Goal: Use online tool/utility

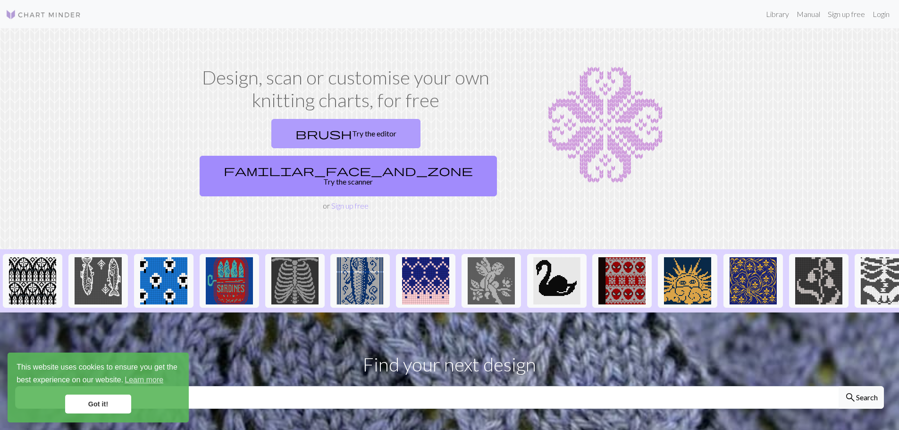
click at [274, 135] on link "brush Try the editor" at bounding box center [345, 133] width 149 height 29
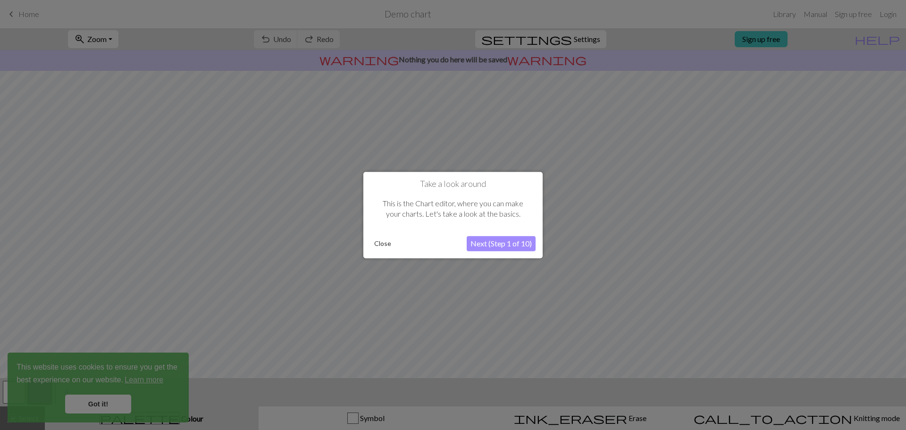
click at [496, 244] on button "Next (Step 1 of 10)" at bounding box center [501, 243] width 69 height 15
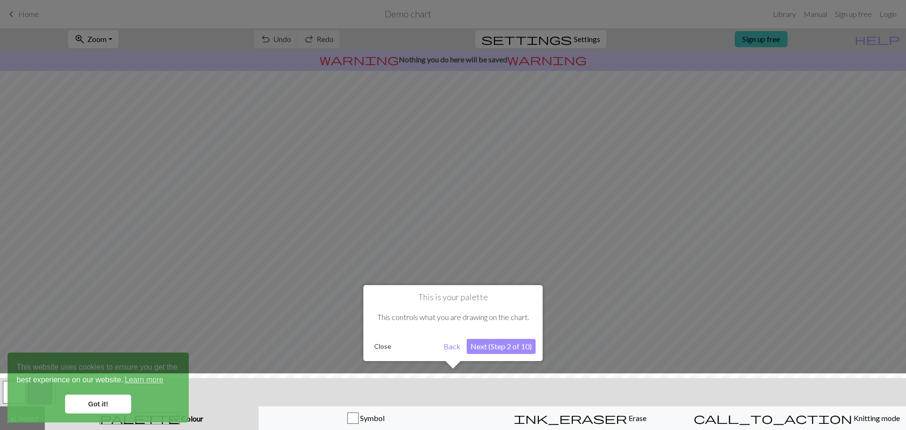
click at [381, 349] on button "Close" at bounding box center [383, 346] width 25 height 14
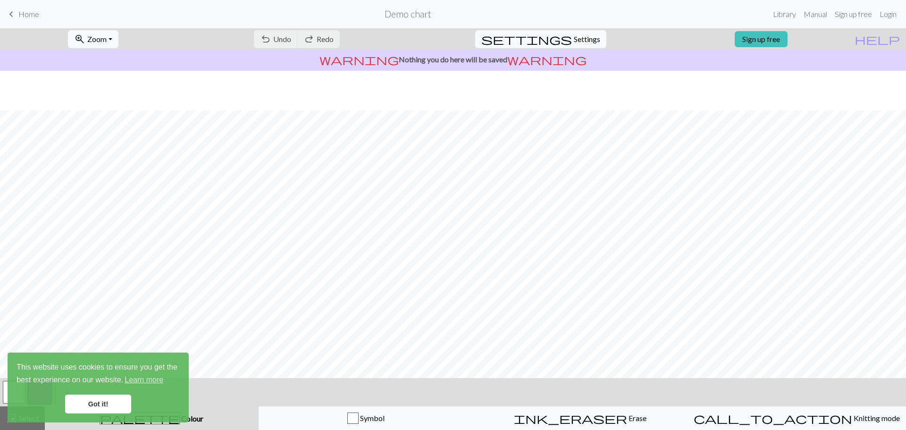
scroll to position [44, 0]
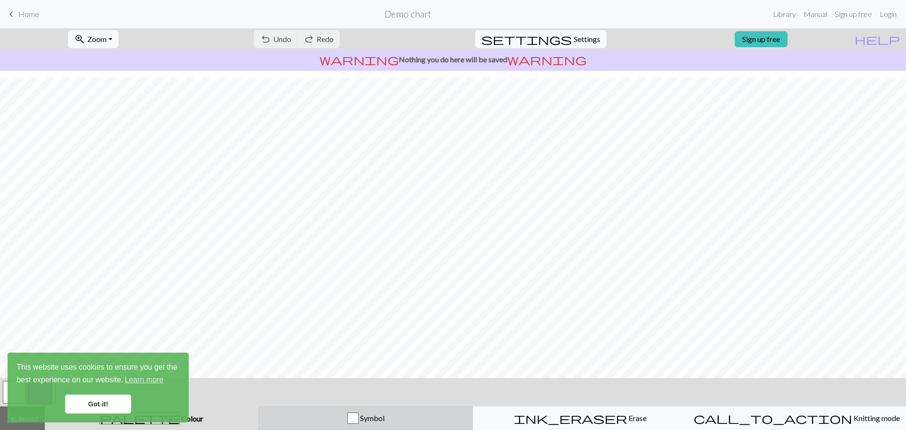
click at [355, 418] on div "button" at bounding box center [352, 418] width 11 height 11
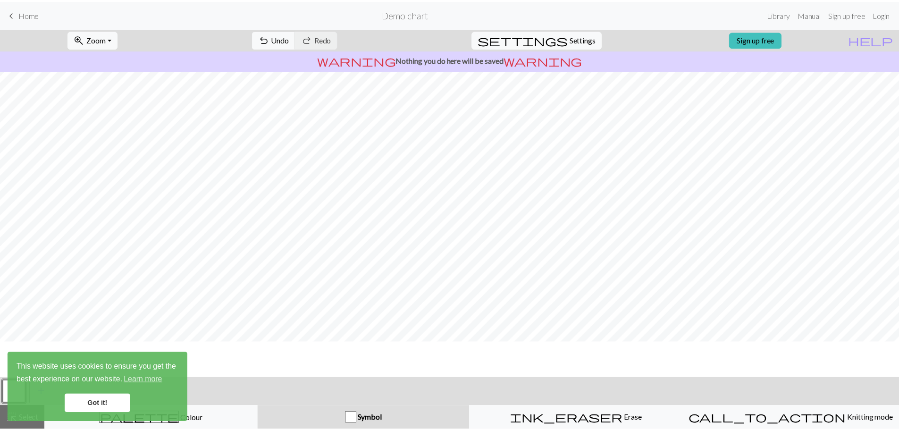
scroll to position [0, 0]
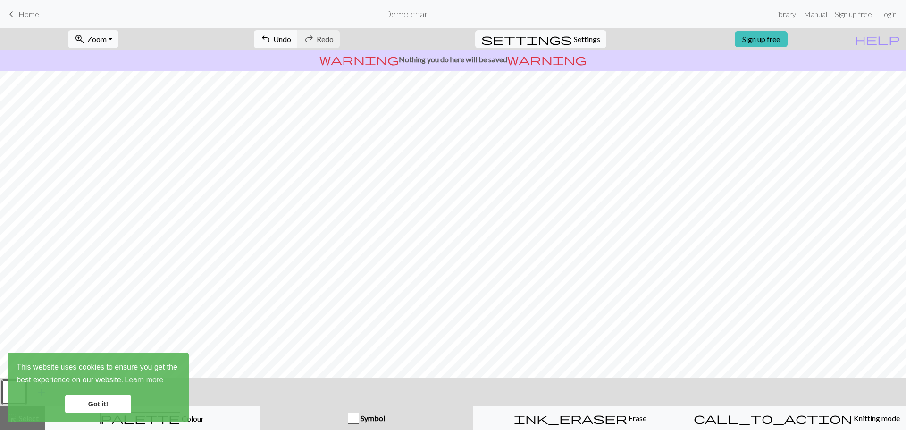
click at [25, 14] on span "Home" at bounding box center [28, 13] width 21 height 9
